Goal: Information Seeking & Learning: Learn about a topic

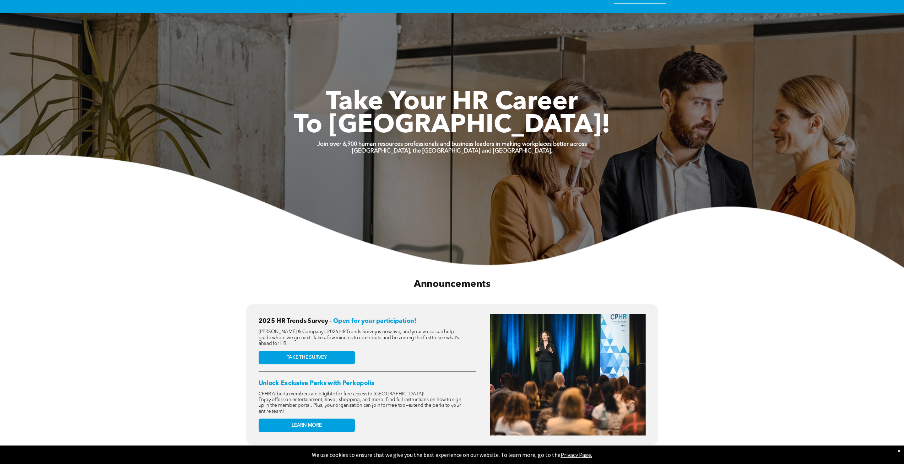
scroll to position [213, 0]
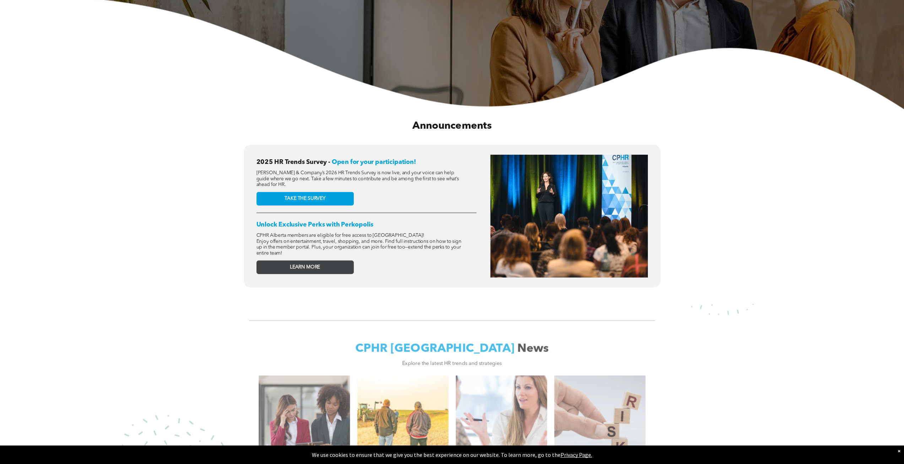
click at [292, 266] on span "LEARN MORE" at bounding box center [305, 267] width 30 height 6
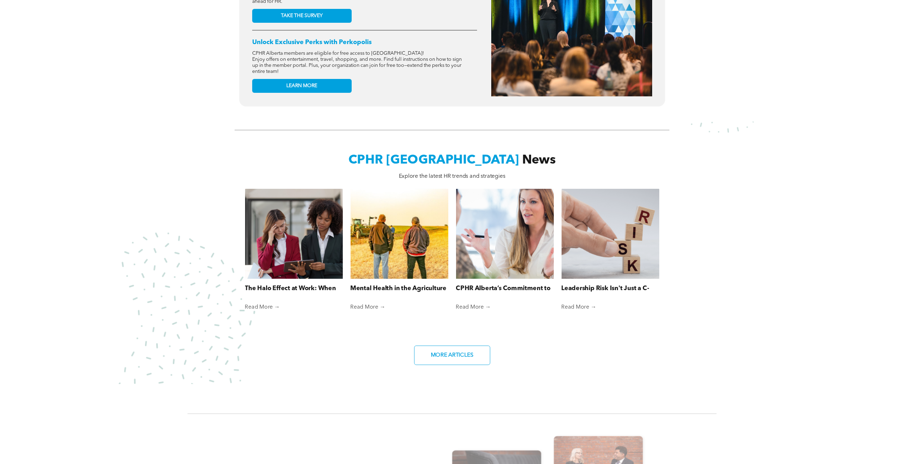
scroll to position [426, 0]
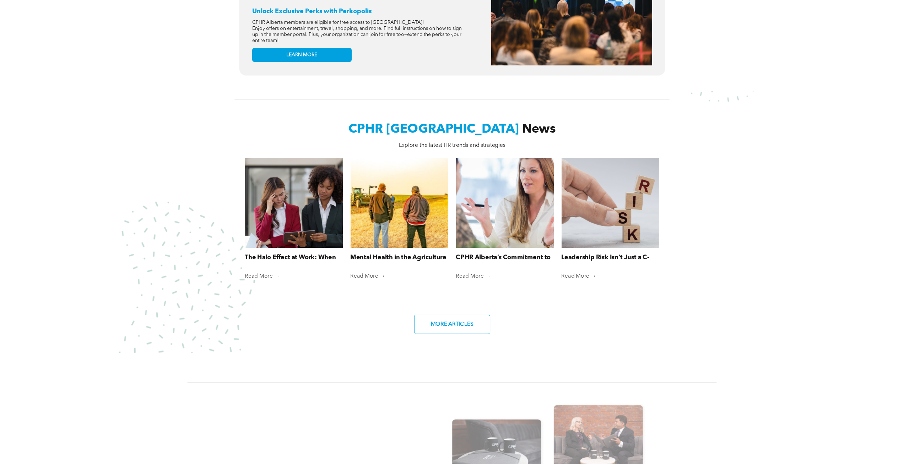
click at [287, 253] on link "The Halo Effect at Work: When First Impressions Cloud Fair Judgment" at bounding box center [294, 257] width 98 height 9
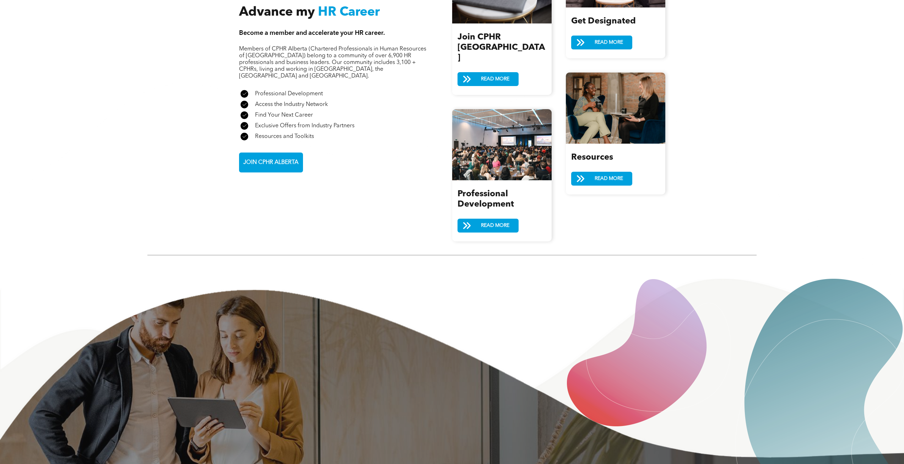
scroll to position [853, 0]
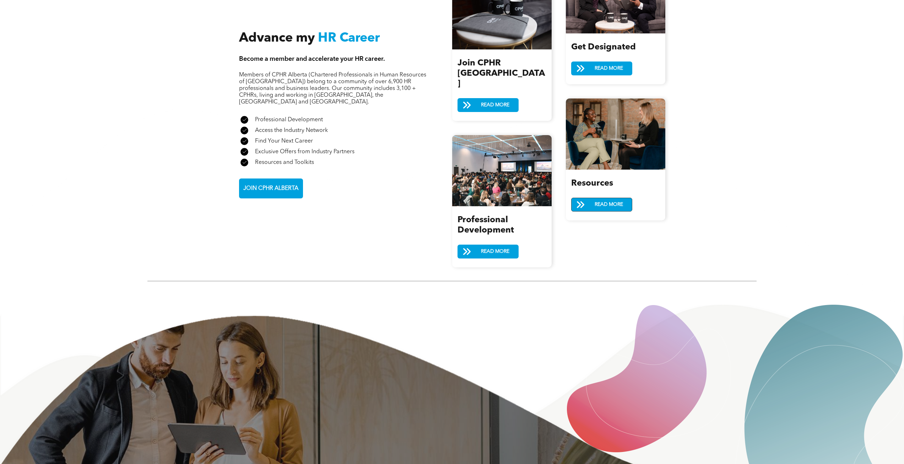
click at [598, 203] on span "READ MORE" at bounding box center [608, 204] width 33 height 13
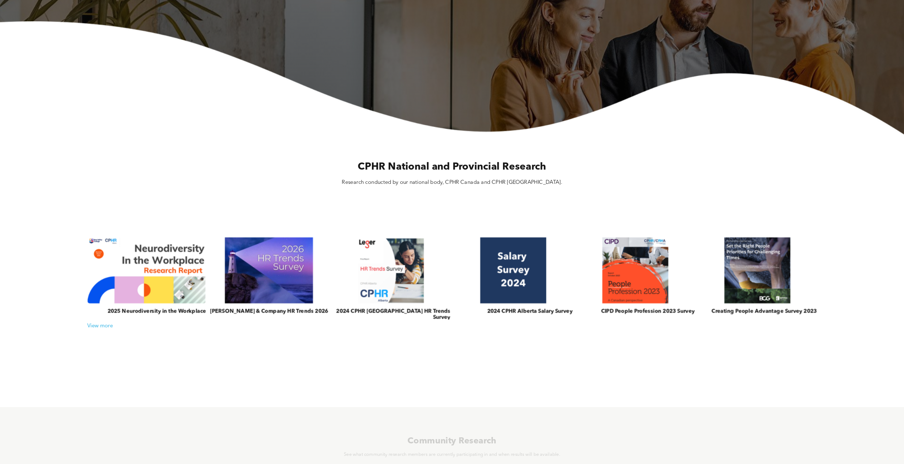
scroll to position [142, 0]
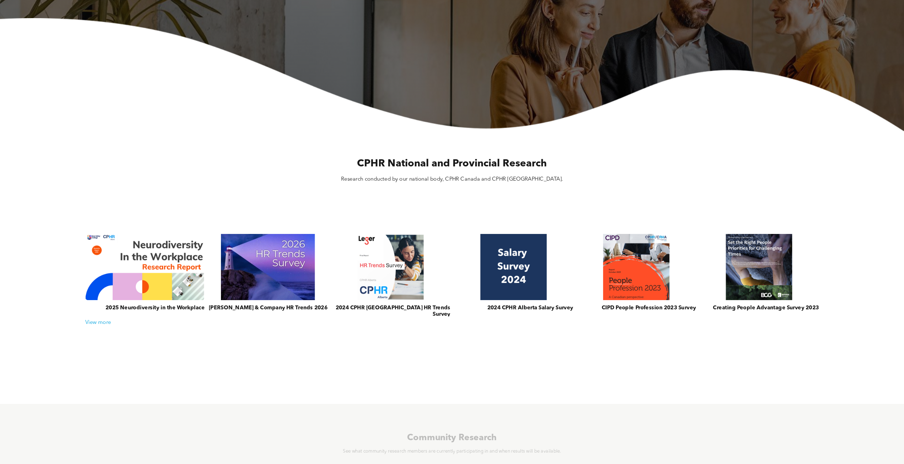
click at [254, 272] on link at bounding box center [267, 267] width 127 height 70
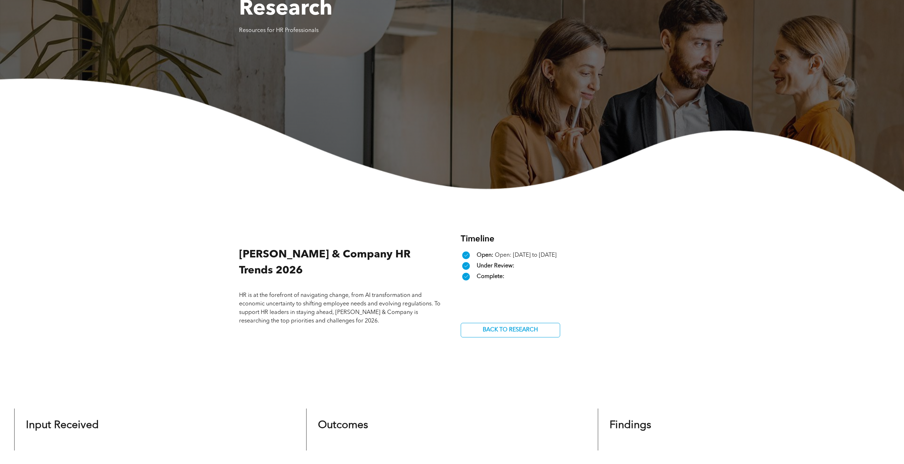
scroll to position [64, 0]
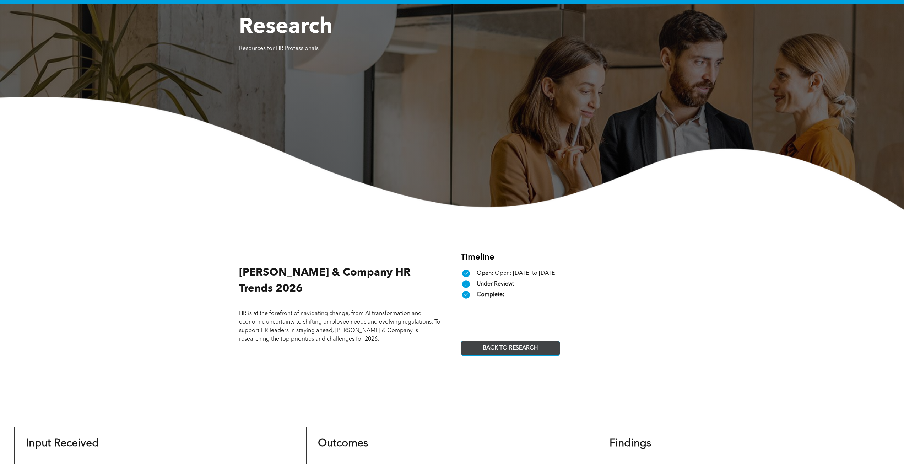
click at [517, 354] on span "BACK TO RESEARCH" at bounding box center [510, 348] width 60 height 14
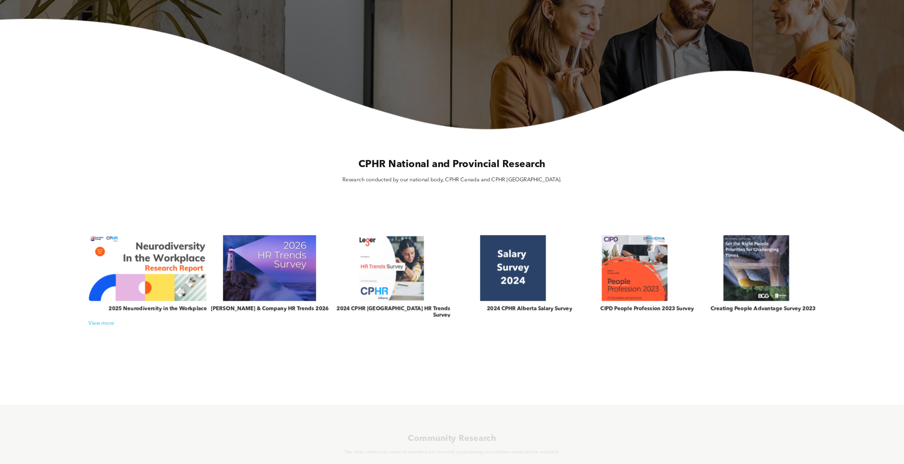
scroll to position [142, 0]
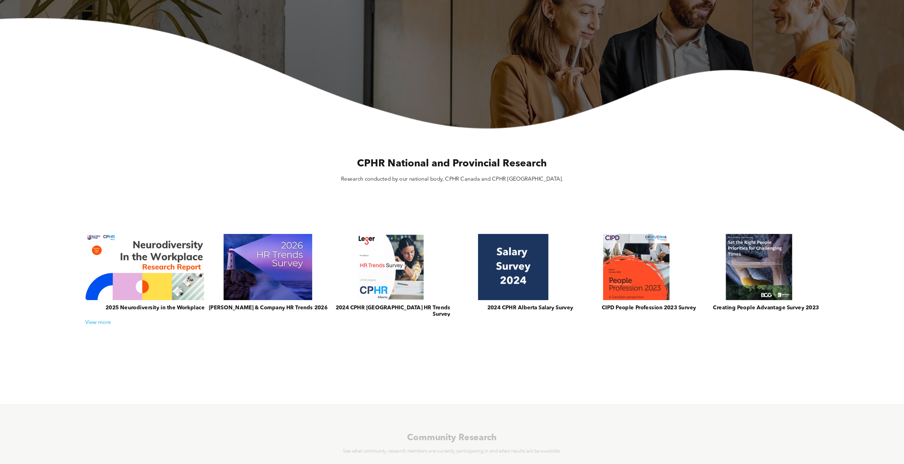
click at [497, 266] on link at bounding box center [513, 267] width 127 height 70
click at [399, 279] on link at bounding box center [390, 267] width 127 height 70
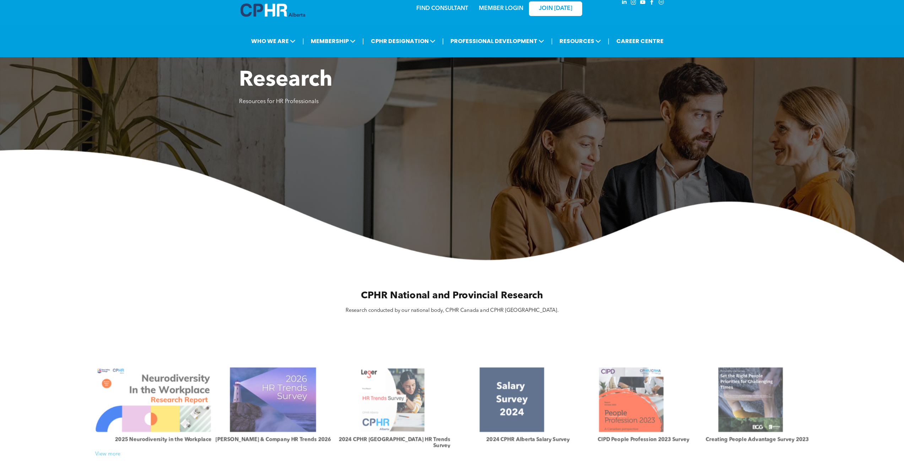
scroll to position [0, 0]
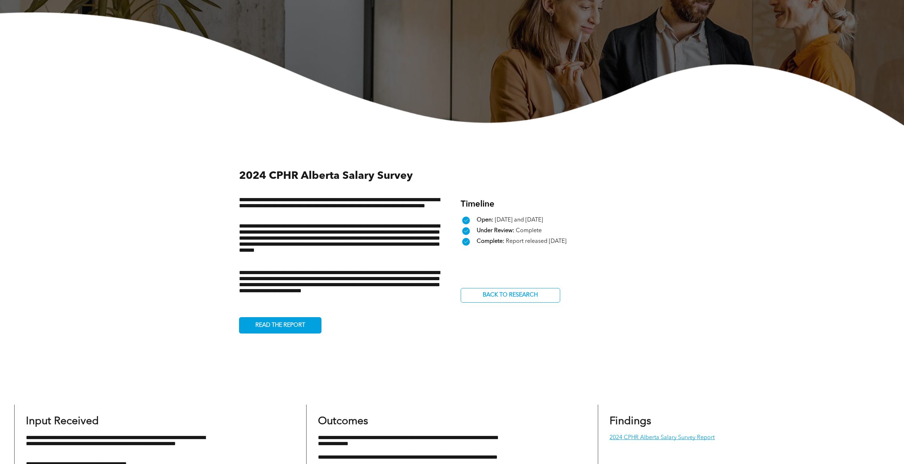
scroll to position [178, 0]
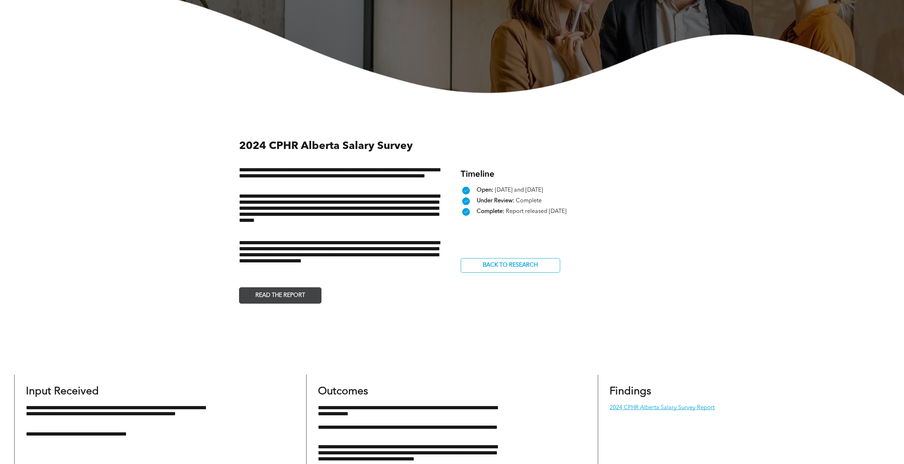
click at [284, 300] on span "READ THE REPORT" at bounding box center [280, 296] width 55 height 14
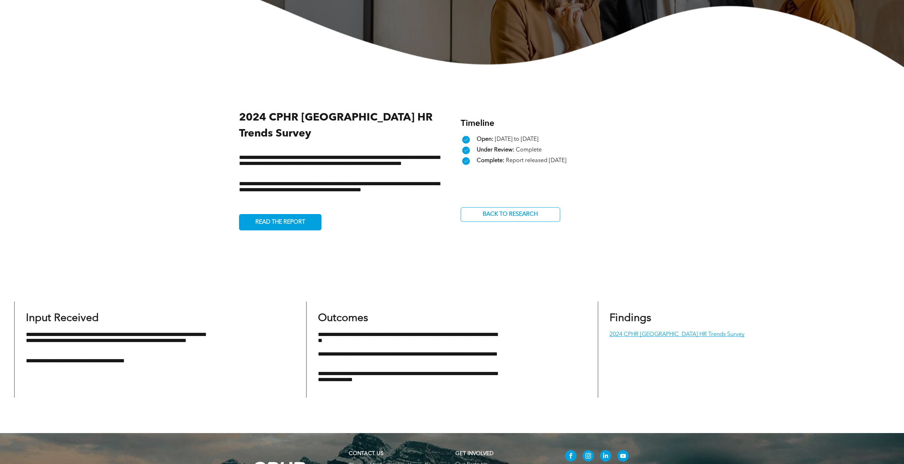
scroll to position [213, 0]
